Goal: Information Seeking & Learning: Learn about a topic

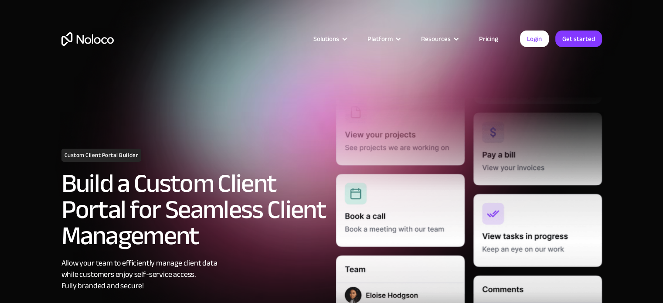
click at [495, 39] on link "Pricing" at bounding box center [488, 38] width 41 height 11
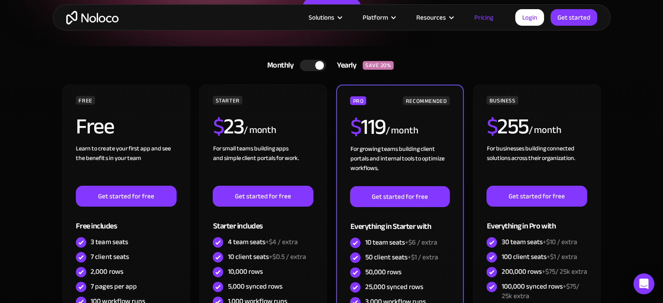
drag, startPoint x: 473, startPoint y: 150, endPoint x: 465, endPoint y: 178, distance: 28.8
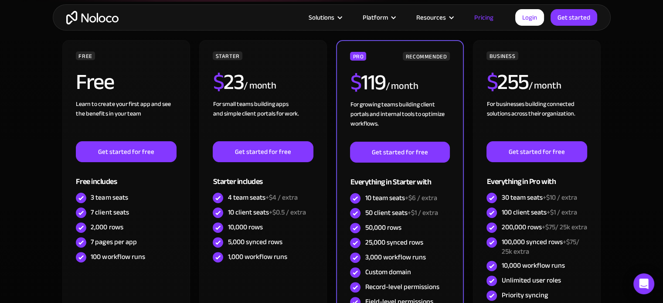
drag, startPoint x: 471, startPoint y: 80, endPoint x: 471, endPoint y: 90, distance: 10.5
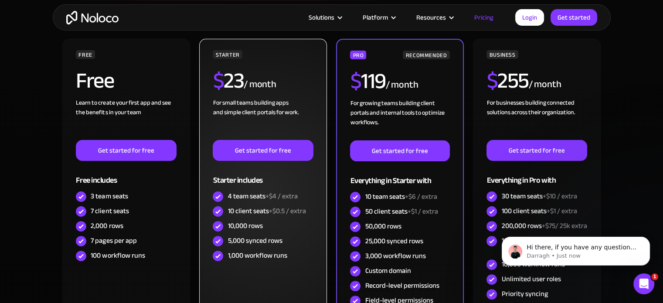
scroll to position [0, 0]
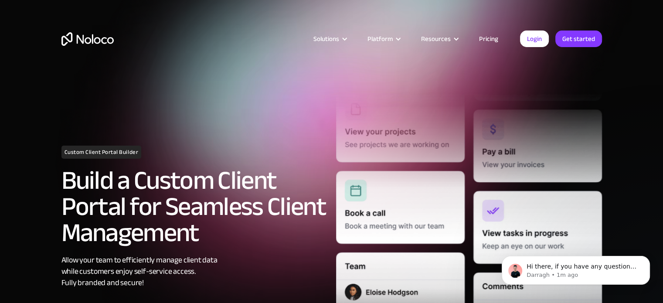
drag, startPoint x: 240, startPoint y: 45, endPoint x: 242, endPoint y: 61, distance: 16.3
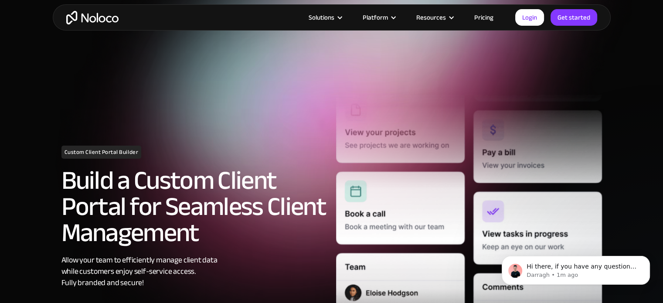
scroll to position [3, 0]
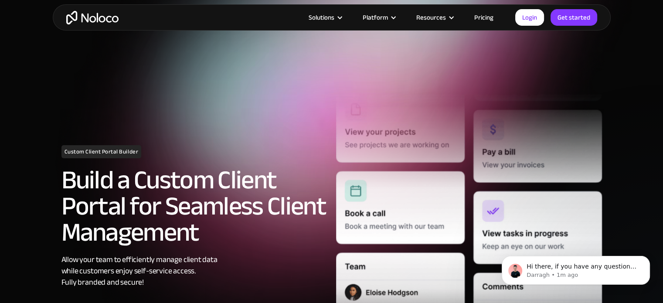
click at [482, 19] on link "Pricing" at bounding box center [483, 17] width 41 height 11
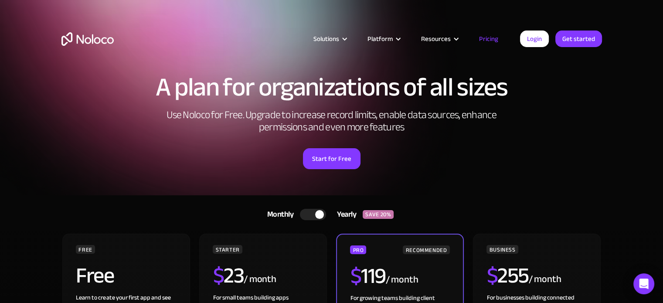
drag, startPoint x: 277, startPoint y: 102, endPoint x: 275, endPoint y: 131, distance: 29.7
